Goal: Task Accomplishment & Management: Manage account settings

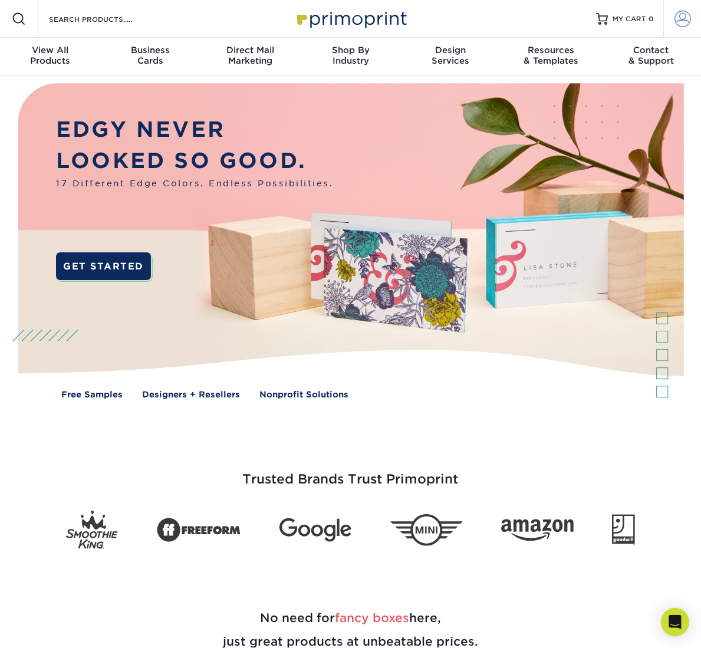
click at [687, 18] on span at bounding box center [683, 19] width 17 height 17
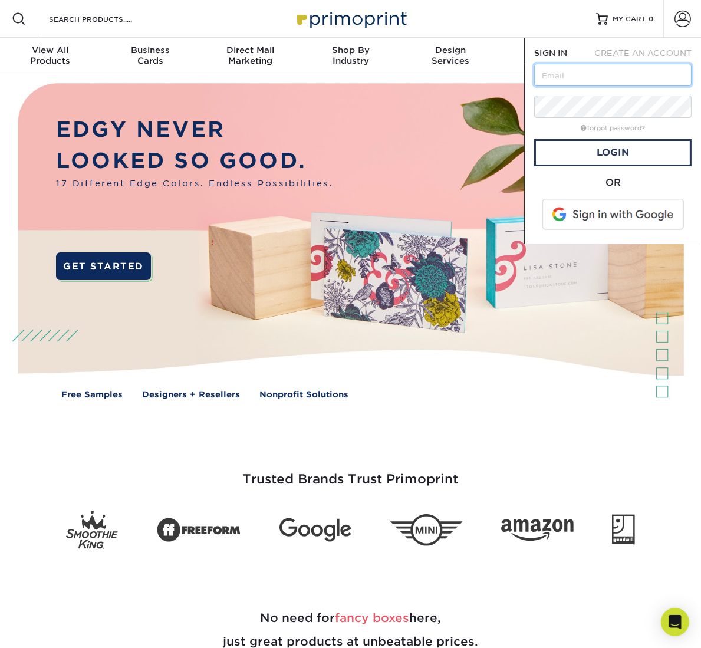
click at [542, 81] on input "text" at bounding box center [612, 75] width 157 height 22
type input "dustin@thelatopteam.com"
click at [619, 128] on link "forgot password?" at bounding box center [613, 128] width 64 height 8
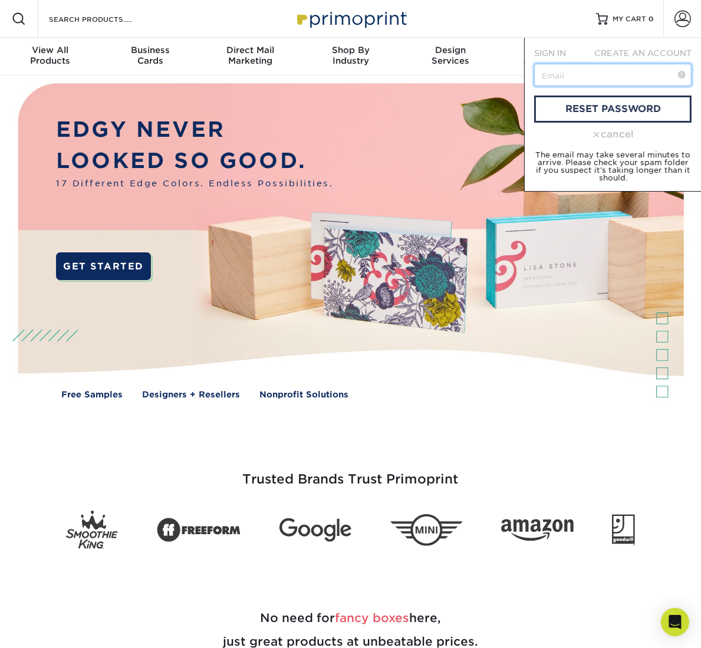
click at [585, 69] on input "text" at bounding box center [612, 75] width 157 height 22
type input "dustin@thelatopteam.com"
